Goal: Transaction & Acquisition: Purchase product/service

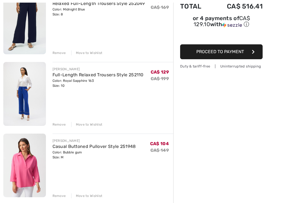
scroll to position [82, 0]
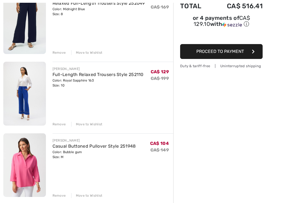
click at [60, 126] on div "Remove" at bounding box center [59, 124] width 13 height 5
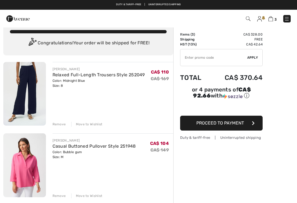
scroll to position [0, 0]
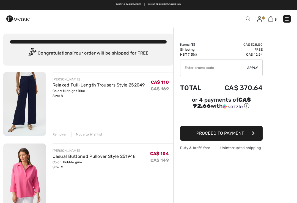
click at [64, 134] on div "Remove" at bounding box center [59, 134] width 13 height 5
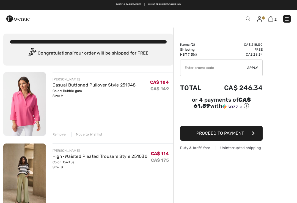
click at [296, 126] on div "Order Summary Details Items ( 2 ) CA$ 218.00 Promo code CA$ 0.00 Shipping Free …" at bounding box center [235, 190] width 124 height 327
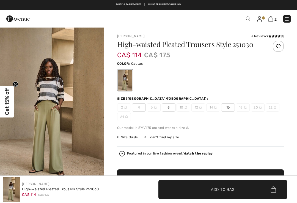
checkbox input "true"
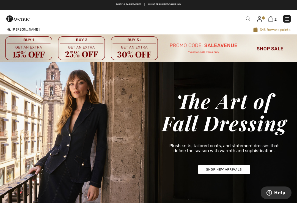
click at [276, 51] on img at bounding box center [148, 47] width 297 height 27
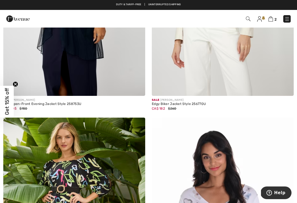
scroll to position [227, 0]
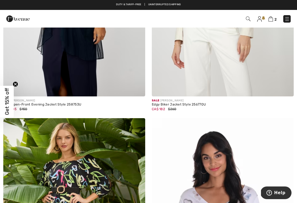
click at [247, 22] on span at bounding box center [248, 18] width 6 height 7
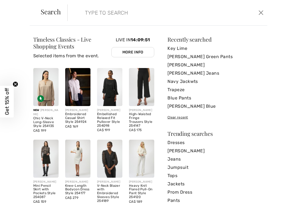
click at [186, 110] on link "[PERSON_NAME] Blue" at bounding box center [216, 106] width 96 height 8
click at [119, 13] on input "search" at bounding box center [147, 12] width 132 height 17
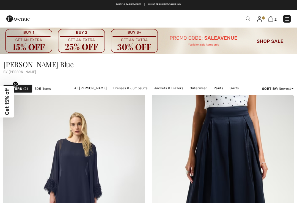
checkbox input "true"
click at [244, 23] on div "2 Checkout" at bounding box center [209, 18] width 171 height 11
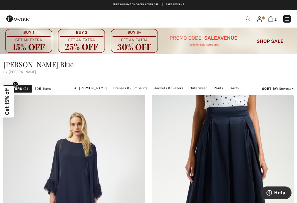
click at [250, 20] on img at bounding box center [248, 19] width 5 height 5
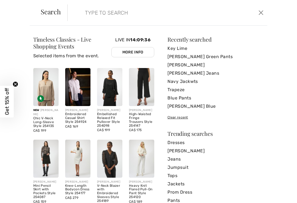
click at [105, 17] on input "search" at bounding box center [147, 12] width 132 height 17
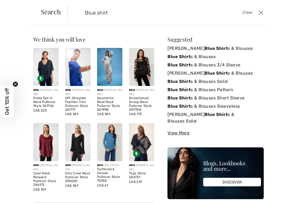
type input "Blue shirt"
click at [259, 17] on button "Close" at bounding box center [261, 12] width 8 height 9
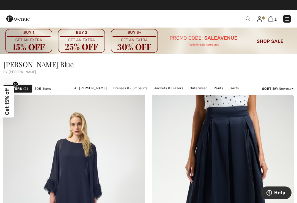
click at [268, 25] on div "2 Checkout" at bounding box center [148, 19] width 297 height 18
click at [270, 21] on img at bounding box center [271, 18] width 5 height 5
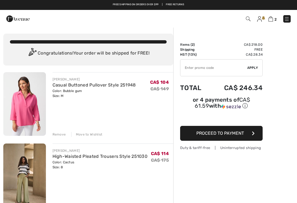
click at [289, 31] on div "Order Summary Details Items ( 2 ) CA$ 218.00 Promo code CA$ 0.00 Shipping Free …" at bounding box center [235, 190] width 124 height 327
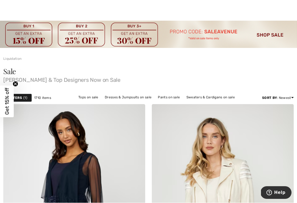
scroll to position [6, 0]
click at [275, 35] on img at bounding box center [148, 34] width 297 height 27
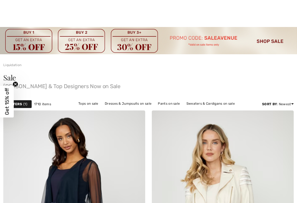
checkbox input "true"
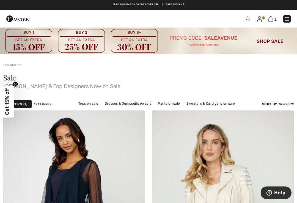
click at [294, 22] on div "2 Checkout" at bounding box center [209, 18] width 171 height 11
click at [285, 22] on img at bounding box center [288, 19] width 6 height 6
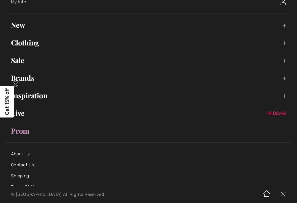
scroll to position [34, 0]
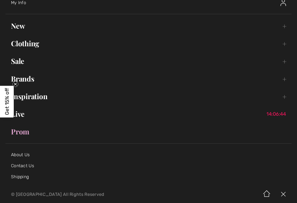
click at [15, 63] on link "Sale Toggle submenu" at bounding box center [149, 61] width 286 height 12
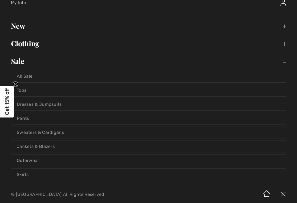
click at [174, 96] on link "Tops" at bounding box center [148, 90] width 275 height 12
click at [188, 87] on link "Tops" at bounding box center [148, 90] width 275 height 12
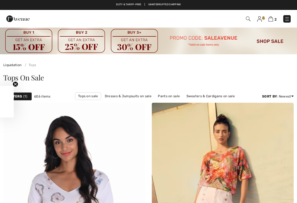
checkbox input "true"
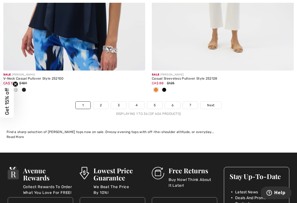
scroll to position [4495, 0]
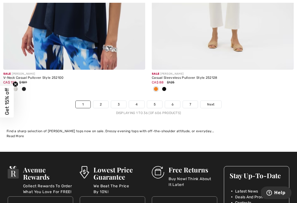
click at [101, 102] on link "2" at bounding box center [100, 104] width 15 height 7
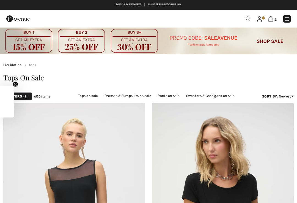
checkbox input "true"
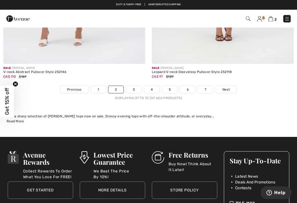
scroll to position [4425, 0]
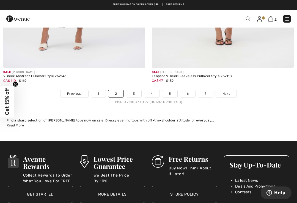
click at [228, 93] on link "Next" at bounding box center [226, 93] width 21 height 7
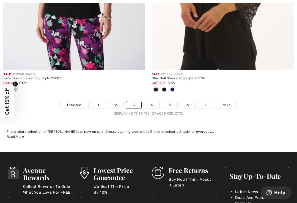
scroll to position [4522, 0]
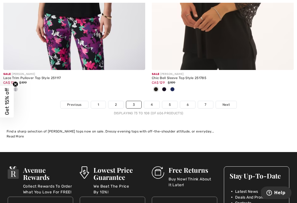
click at [224, 104] on link "Next" at bounding box center [226, 104] width 21 height 7
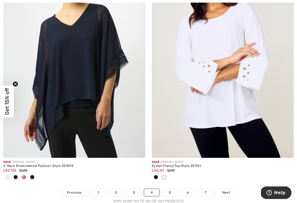
scroll to position [4407, 0]
click at [232, 189] on link "Next" at bounding box center [226, 192] width 21 height 7
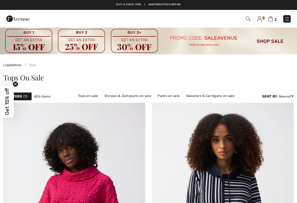
checkbox input "true"
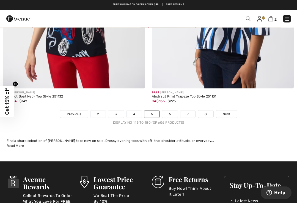
scroll to position [4394, 0]
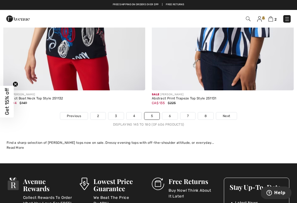
click at [233, 115] on link "Next" at bounding box center [226, 115] width 21 height 7
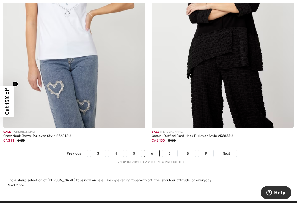
scroll to position [4373, 0]
click at [231, 151] on link "Next" at bounding box center [226, 153] width 21 height 7
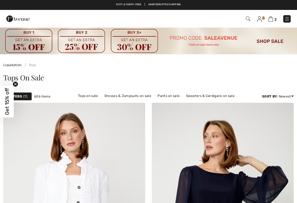
checkbox input "true"
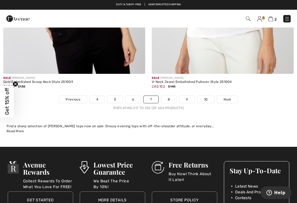
scroll to position [4464, 0]
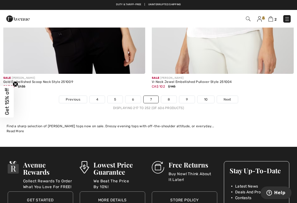
click at [234, 96] on link "Next" at bounding box center [227, 99] width 21 height 7
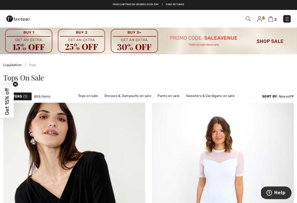
click at [247, 21] on img at bounding box center [248, 19] width 5 height 5
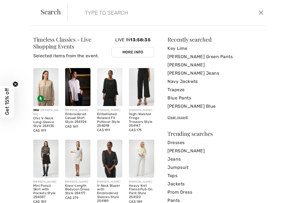
click at [104, 16] on input "search" at bounding box center [147, 12] width 132 height 17
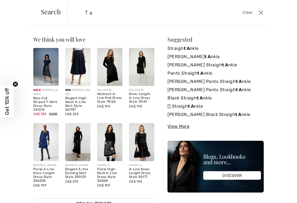
type input "T a"
click at [116, 27] on div "We think you will love New [PERSON_NAME] Chic V-Neck Long-Sleeve Style 254135 C…" at bounding box center [148, 114] width 297 height 177
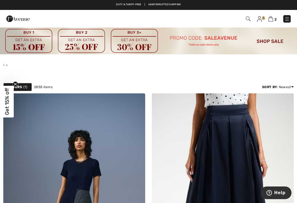
click at [251, 17] on img at bounding box center [248, 19] width 5 height 5
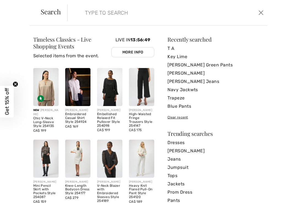
click at [137, 11] on input "search" at bounding box center [147, 12] width 132 height 17
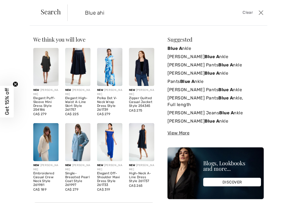
type input "Blue ahi"
click at [215, 159] on div "Sorry, no results found for " Blue " Some helpful tips for your search: Double …" at bounding box center [216, 125] width 96 height 176
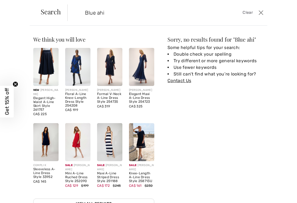
click at [114, 12] on input "Blue ahi" at bounding box center [147, 12] width 132 height 17
click at [149, 29] on div "We think you will love New JOSEPH RIBKOFF Chic V-Neck Long-Sleeve Style 254135 …" at bounding box center [148, 114] width 297 height 177
click at [113, 13] on input "Blue ahi" at bounding box center [147, 12] width 132 height 17
click at [204, 199] on div "Sorry, no results found for " Blue ahi " Some helpful tips for your search: Dou…" at bounding box center [216, 123] width 96 height 172
click at [151, 20] on input "search" at bounding box center [147, 12] width 132 height 17
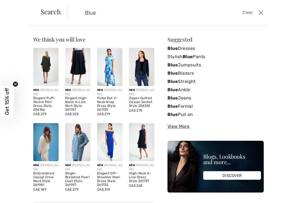
click at [50, 175] on div "Embroidered Casual Crew Neck Style 261981" at bounding box center [45, 179] width 25 height 15
click at [105, 13] on input "Blue" at bounding box center [147, 12] width 132 height 17
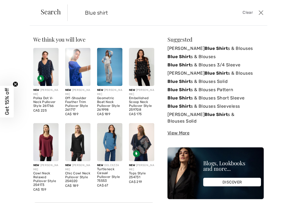
scroll to position [22, 0]
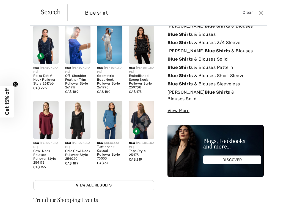
type input "Blue shirt"
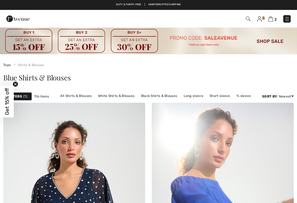
checkbox input "true"
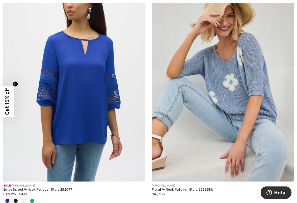
scroll to position [3438, 0]
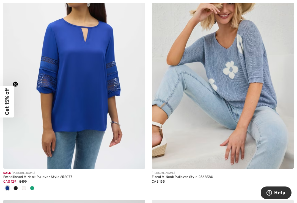
click at [260, 124] on img at bounding box center [223, 62] width 142 height 213
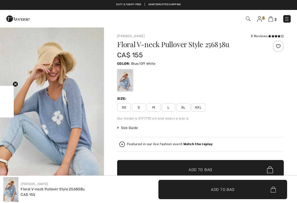
checkbox input "true"
click at [154, 111] on span "M" at bounding box center [154, 107] width 14 height 8
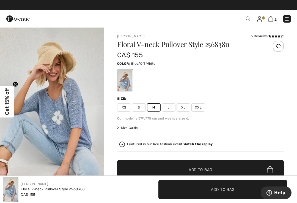
click at [243, 168] on span "✔ Added to Bag Add to Bag" at bounding box center [200, 169] width 167 height 19
click at [246, 160] on span "✔ Added to Bag Add to Bag" at bounding box center [200, 169] width 167 height 19
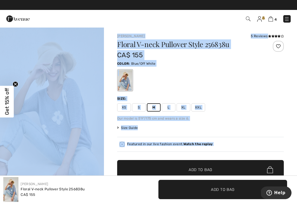
click at [275, 108] on div "XS S M L XL XXL" at bounding box center [200, 107] width 167 height 8
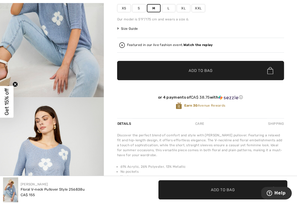
scroll to position [105, 0]
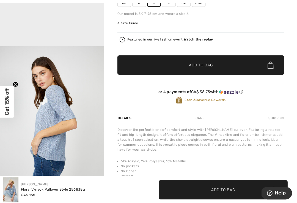
click at [174, 152] on div "Discover the perfect blend of comfort and style with Frank Lyman's pullover. Fe…" at bounding box center [200, 139] width 167 height 25
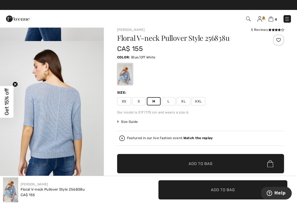
scroll to position [0, 0]
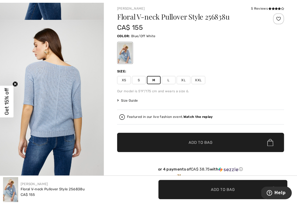
click at [208, 145] on span "✔ Added to Bag Add to Bag" at bounding box center [200, 142] width 167 height 19
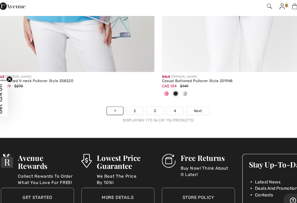
scroll to position [4433, 0]
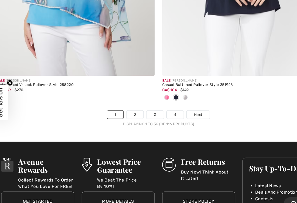
click at [123, 109] on link "2" at bounding box center [127, 112] width 15 height 7
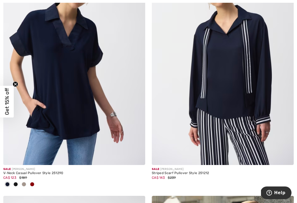
scroll to position [2719, 0]
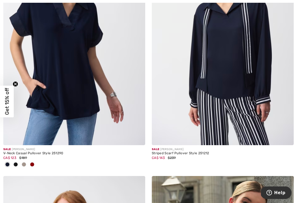
click at [86, 102] on img at bounding box center [74, 38] width 142 height 213
click at [94, 108] on img at bounding box center [74, 38] width 142 height 213
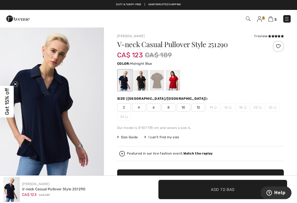
click at [123, 86] on div at bounding box center [125, 80] width 14 height 21
click at [169, 109] on span "8" at bounding box center [169, 107] width 14 height 8
click at [226, 192] on span "Add to Bag" at bounding box center [223, 189] width 24 height 6
click at [273, 19] on img at bounding box center [271, 18] width 5 height 5
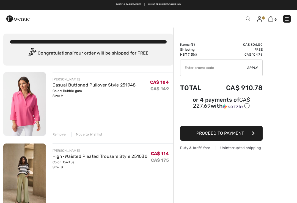
click at [195, 73] on input "TEXT" at bounding box center [214, 67] width 67 height 17
click at [194, 74] on input "TEXT" at bounding box center [214, 67] width 67 height 17
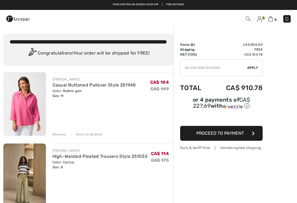
click at [215, 69] on input "TEXT" at bounding box center [214, 67] width 67 height 17
click at [204, 94] on td "Total" at bounding box center [195, 87] width 30 height 19
click at [255, 68] on span "Apply" at bounding box center [253, 67] width 11 height 5
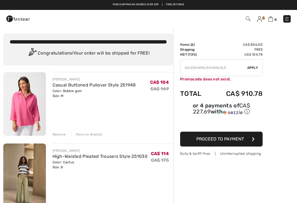
click at [196, 74] on input "TEXT" at bounding box center [214, 67] width 67 height 17
type input "SALEAVWNSLEAVWNUSLES"
click at [13, 175] on img at bounding box center [24, 175] width 43 height 64
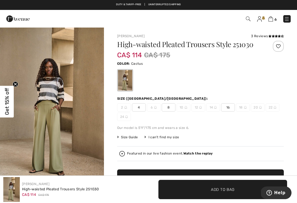
click at [270, 21] on img at bounding box center [271, 18] width 5 height 5
click at [273, 25] on div "6 Checkout 3 reviews" at bounding box center [148, 19] width 297 height 18
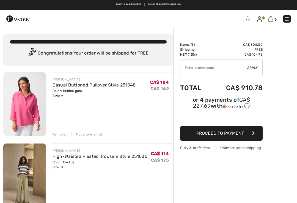
click at [202, 69] on input "TEXT" at bounding box center [214, 67] width 67 height 17
click at [195, 70] on input "TEXT" at bounding box center [214, 67] width 67 height 17
type input "S"
type input "SALEAAVENIE"
click at [256, 68] on span "Apply" at bounding box center [253, 67] width 11 height 5
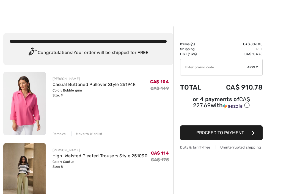
scroll to position [2, 0]
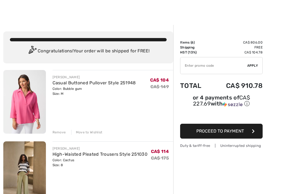
click at [204, 68] on input "TEXT" at bounding box center [214, 65] width 67 height 17
click at [208, 67] on input "TEXT" at bounding box center [214, 65] width 67 height 17
type input "S"
click at [253, 66] on span "Apply" at bounding box center [253, 65] width 11 height 5
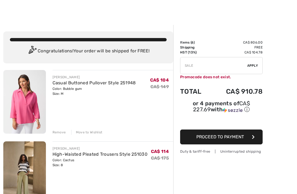
click at [198, 65] on input "TEXT" at bounding box center [214, 65] width 67 height 17
click at [252, 66] on span "Apply" at bounding box center [253, 65] width 11 height 5
click at [195, 70] on input "TEXT" at bounding box center [214, 65] width 67 height 17
click at [225, 72] on input "TEXT" at bounding box center [214, 65] width 67 height 17
click at [199, 69] on input "TEXT" at bounding box center [214, 65] width 67 height 17
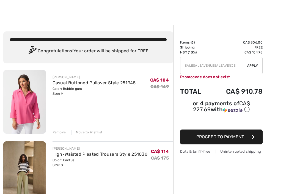
click at [252, 67] on span "Apply" at bounding box center [253, 65] width 11 height 5
click at [227, 64] on input "TEXT" at bounding box center [214, 65] width 67 height 17
click at [204, 64] on input "TEXT" at bounding box center [214, 65] width 67 height 17
click at [233, 69] on input "TEXT" at bounding box center [214, 65] width 67 height 17
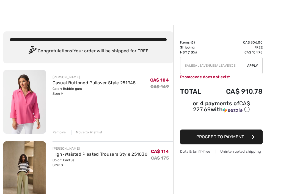
click at [199, 68] on input "TEXT" at bounding box center [214, 65] width 67 height 17
click at [226, 69] on input "TEXT" at bounding box center [214, 65] width 67 height 17
click at [215, 79] on div "Promocode does not exist." at bounding box center [221, 77] width 83 height 6
click at [229, 69] on input "TEXT" at bounding box center [214, 65] width 67 height 17
click at [186, 72] on input "TEXT" at bounding box center [214, 65] width 67 height 17
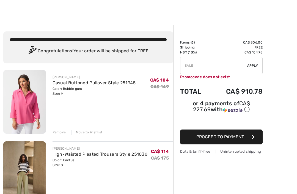
type input "SAL"
click at [256, 67] on span "Apply" at bounding box center [253, 65] width 11 height 5
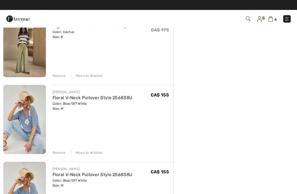
scroll to position [130, 0]
click at [60, 150] on div "Remove Move to Wishlist" at bounding box center [113, 152] width 121 height 6
click at [58, 154] on div "Remove" at bounding box center [59, 152] width 13 height 5
click at [62, 154] on div "Remove" at bounding box center [59, 152] width 13 height 5
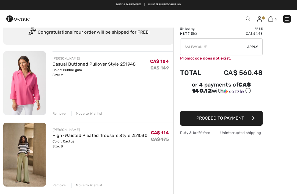
scroll to position [0, 0]
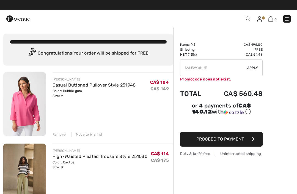
click at [213, 70] on input "TEXT" at bounding box center [214, 67] width 67 height 17
type input "S"
type input "SALEAVENUE"
click at [253, 70] on div "✔ Apply Remove" at bounding box center [221, 67] width 83 height 17
click at [254, 70] on span "Apply" at bounding box center [253, 67] width 11 height 5
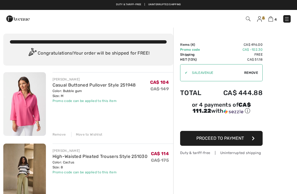
click at [243, 139] on span "Proceed to Payment" at bounding box center [221, 137] width 48 height 5
click at [247, 139] on button "Proceed to Payment" at bounding box center [221, 138] width 83 height 15
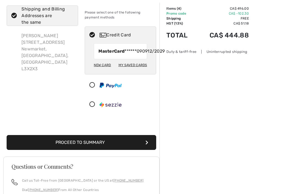
scroll to position [36, 0]
click at [141, 147] on button "Proceed to Summary" at bounding box center [82, 142] width 150 height 15
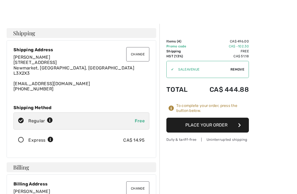
scroll to position [4, 0]
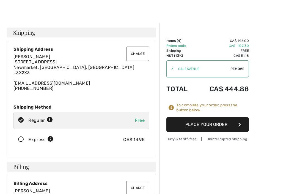
click at [232, 123] on button "Place Your Order" at bounding box center [208, 124] width 83 height 15
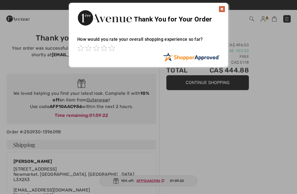
click at [224, 10] on img at bounding box center [222, 9] width 7 height 7
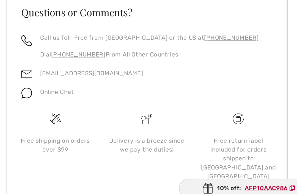
scroll to position [398, 0]
